Goal: Task Accomplishment & Management: Use online tool/utility

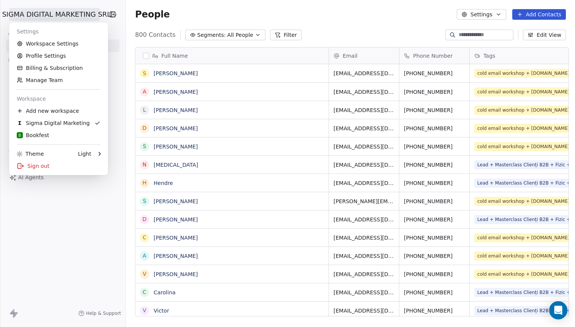
scroll to position [288, 452]
click at [40, 133] on div "B Bookfest" at bounding box center [33, 136] width 32 height 8
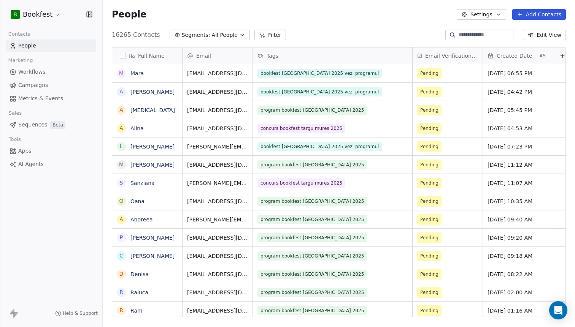
scroll to position [288, 472]
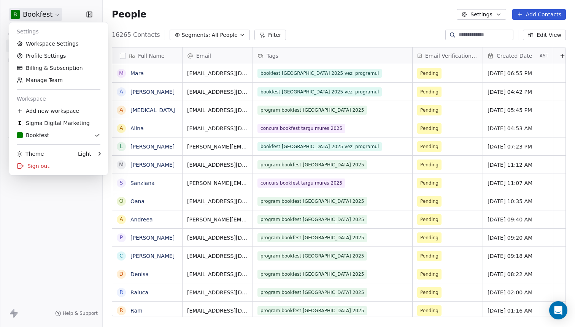
click at [41, 19] on html "B Bookfest Contacts People Marketing Workflows Campaigns Metrics & Events Sales…" at bounding box center [287, 163] width 575 height 327
click at [54, 45] on link "Workspace Settings" at bounding box center [58, 44] width 93 height 12
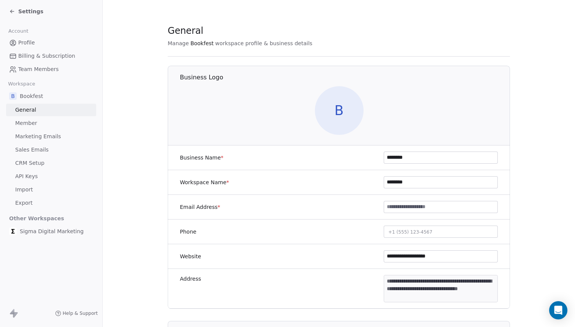
click at [13, 10] on icon at bounding box center [12, 11] width 6 height 6
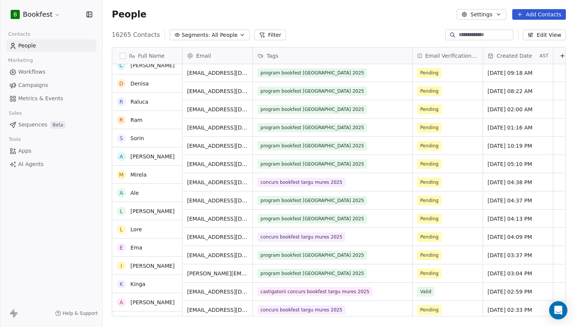
scroll to position [198, 0]
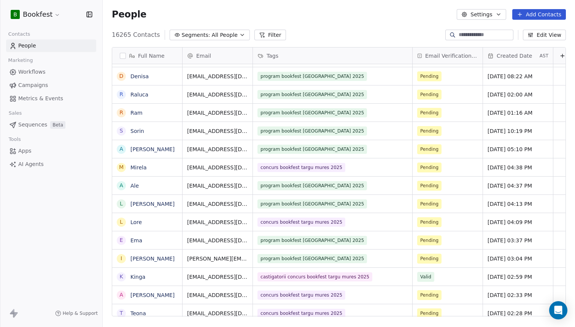
click at [191, 34] on span "Segments:" at bounding box center [196, 35] width 29 height 8
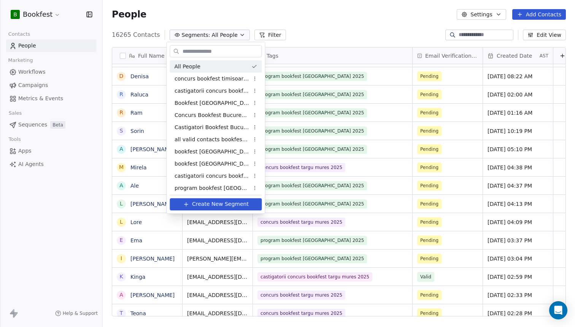
scroll to position [288, 472]
click at [263, 32] on html "B Bookfest Contacts People Marketing Workflows Campaigns Metrics & Events Sales…" at bounding box center [287, 163] width 575 height 327
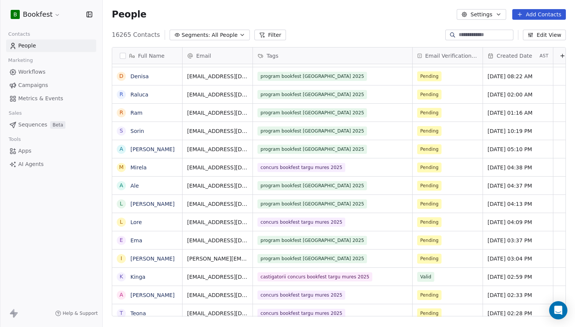
click at [219, 32] on span "All People" at bounding box center [225, 35] width 26 height 8
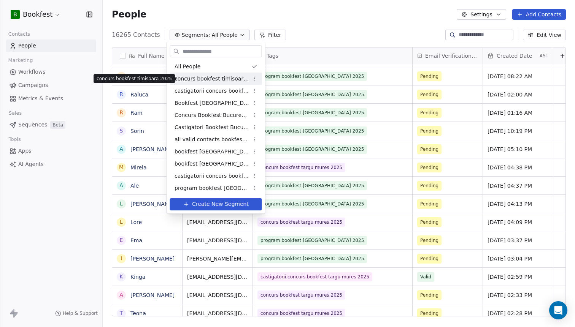
scroll to position [39, 0]
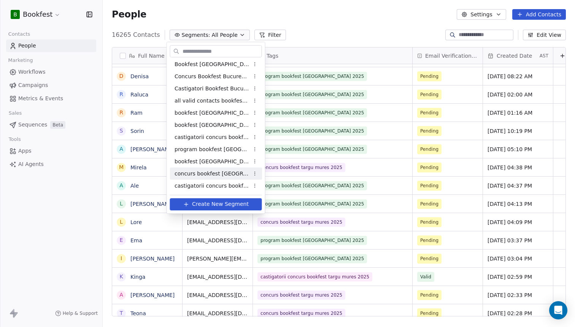
click at [255, 174] on html "B Bookfest Contacts People Marketing Workflows Campaigns Metrics & Events Sales…" at bounding box center [287, 163] width 575 height 327
click at [260, 187] on div "Edit" at bounding box center [279, 188] width 51 height 12
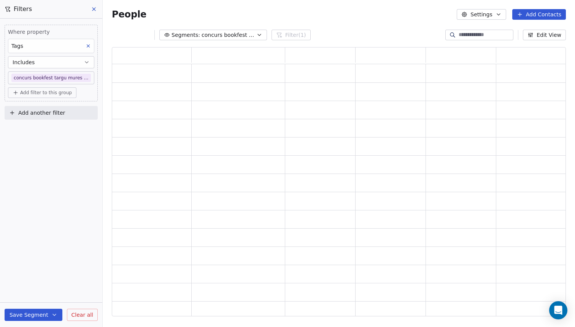
scroll to position [0, 0]
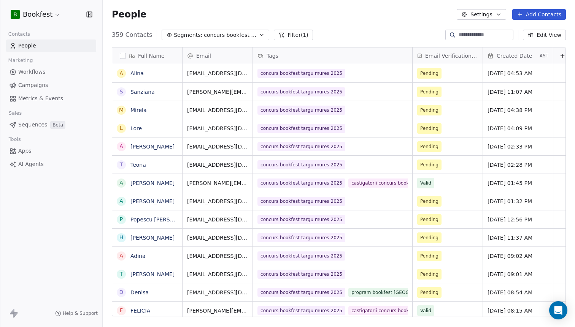
click at [285, 34] on button "Filter (1)" at bounding box center [293, 35] width 39 height 11
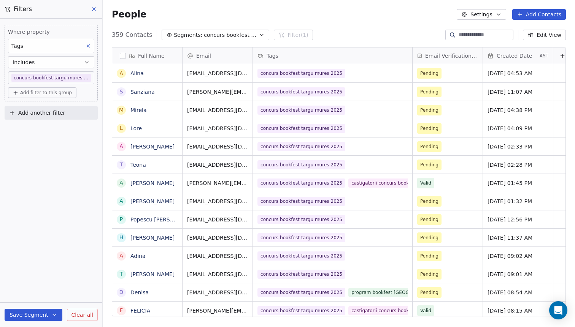
click at [260, 35] on icon "button" at bounding box center [261, 35] width 3 height 2
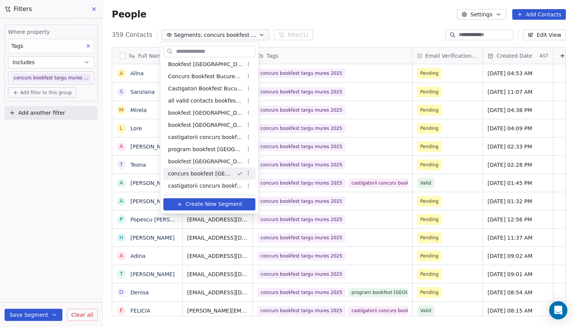
click at [249, 173] on html "B Bookfest Contacts People Marketing Workflows Campaigns Metrics & Events Sales…" at bounding box center [287, 163] width 575 height 327
click at [260, 197] on div "Rename" at bounding box center [272, 200] width 51 height 12
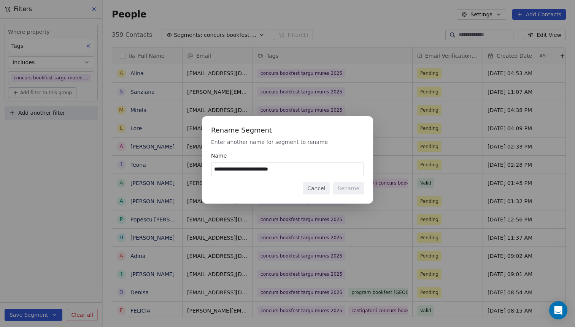
click at [265, 170] on input "**********" at bounding box center [287, 169] width 152 height 13
click at [324, 188] on button "Cancel" at bounding box center [316, 188] width 27 height 12
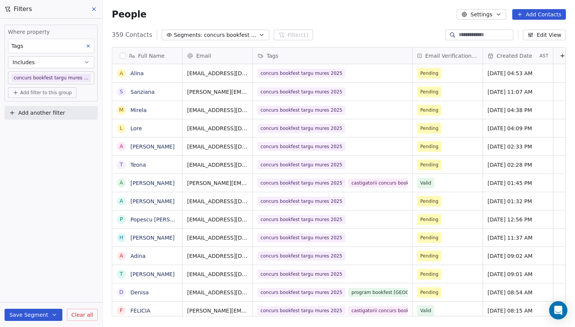
click at [93, 8] on icon at bounding box center [94, 9] width 6 height 6
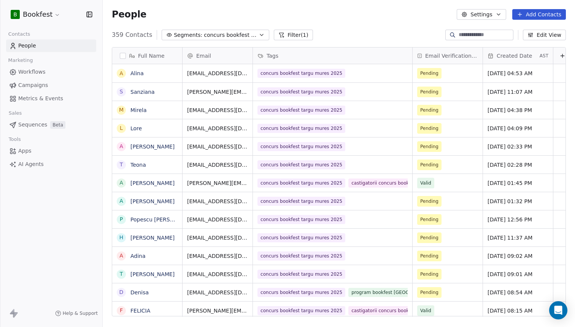
click at [31, 73] on span "Workflows" at bounding box center [31, 72] width 27 height 8
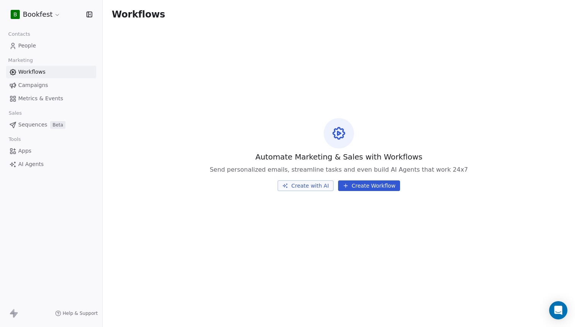
click at [25, 152] on span "Apps" at bounding box center [24, 151] width 13 height 8
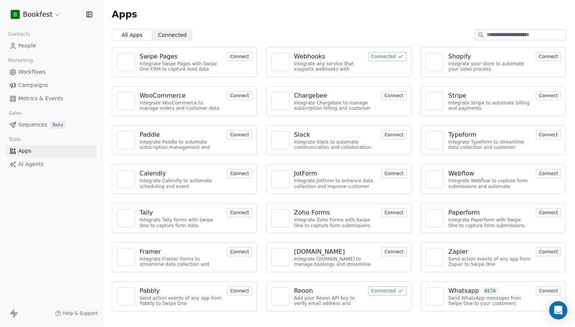
click at [383, 57] on button "Connected" at bounding box center [387, 56] width 38 height 9
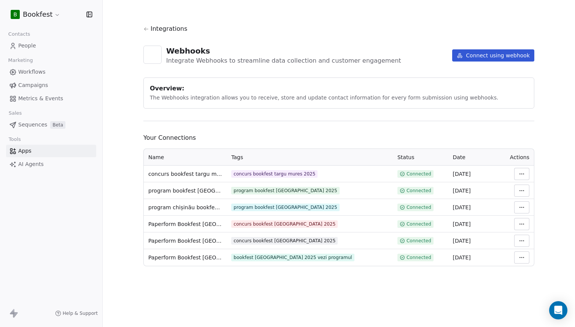
click at [480, 60] on button "Connect using webhook" at bounding box center [493, 55] width 82 height 12
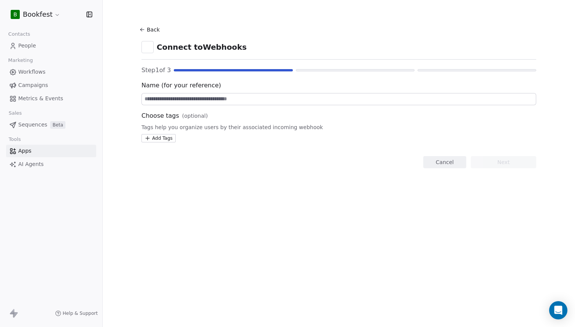
click at [179, 104] on input at bounding box center [339, 99] width 394 height 11
paste input "**********"
drag, startPoint x: 189, startPoint y: 96, endPoint x: 250, endPoint y: 97, distance: 61.2
click at [250, 97] on input "**********" at bounding box center [339, 99] width 394 height 11
type input "**********"
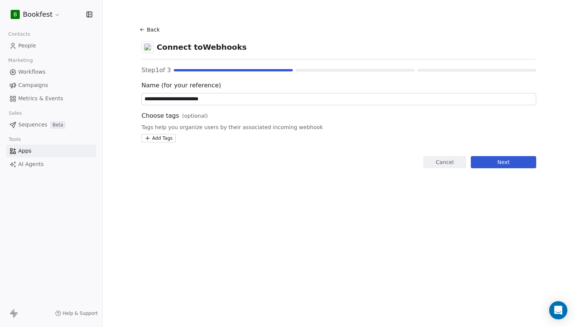
click at [163, 138] on html "**********" at bounding box center [287, 163] width 575 height 327
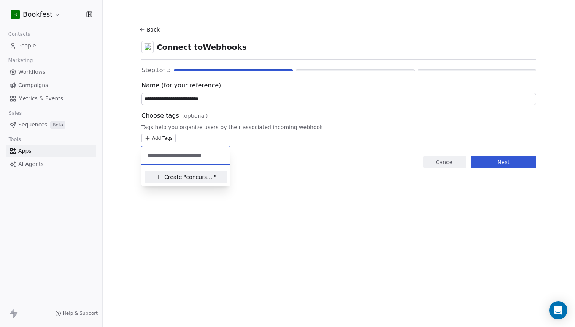
type input "**********"
click at [204, 176] on span "concurs bookfest [GEOGRAPHIC_DATA] 2025" at bounding box center [200, 177] width 28 height 8
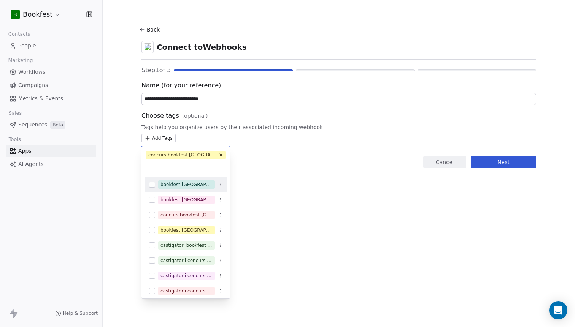
click at [507, 168] on html "**********" at bounding box center [287, 163] width 575 height 327
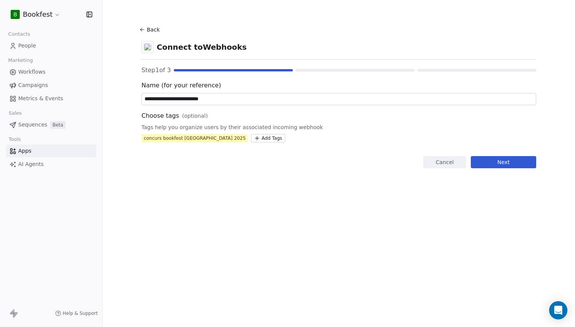
click at [506, 166] on button "Next" at bounding box center [503, 162] width 65 height 12
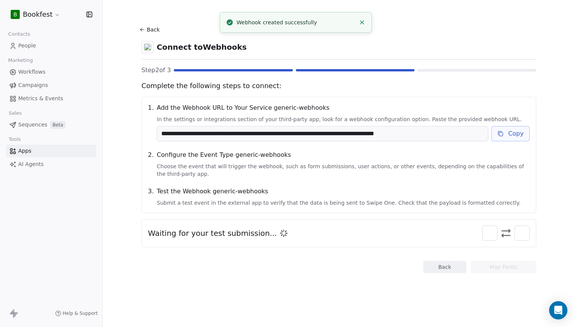
click at [508, 138] on button "Copy" at bounding box center [510, 133] width 38 height 15
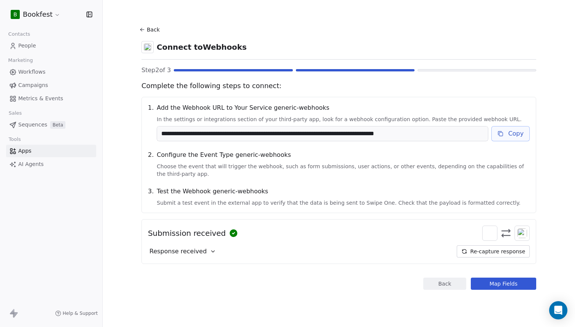
click at [511, 282] on button "Map Fields" at bounding box center [503, 284] width 65 height 12
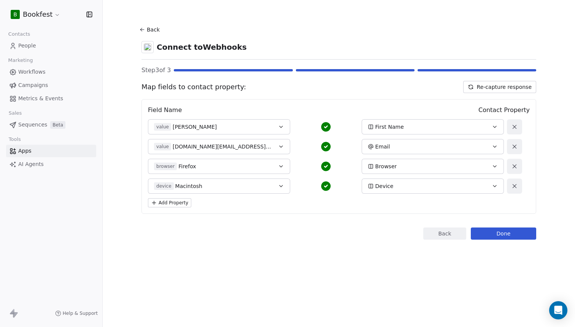
click at [497, 236] on button "Done" at bounding box center [503, 234] width 65 height 12
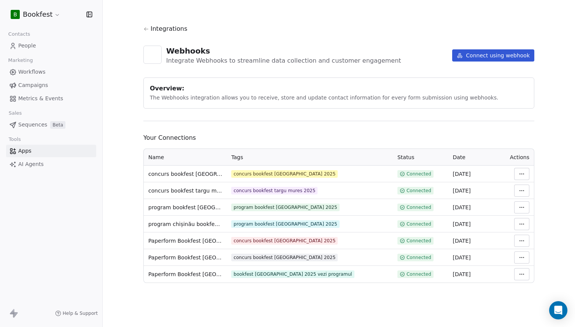
click at [24, 43] on span "People" at bounding box center [27, 46] width 18 height 8
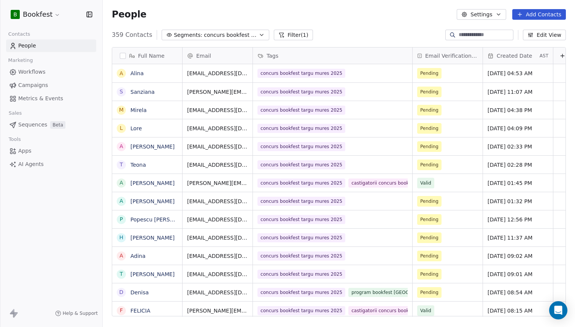
scroll to position [288, 472]
click at [488, 36] on input at bounding box center [484, 35] width 53 height 8
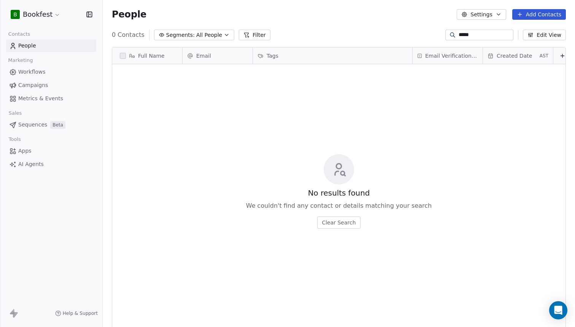
type input "******"
